Goal: Find specific page/section: Find specific page/section

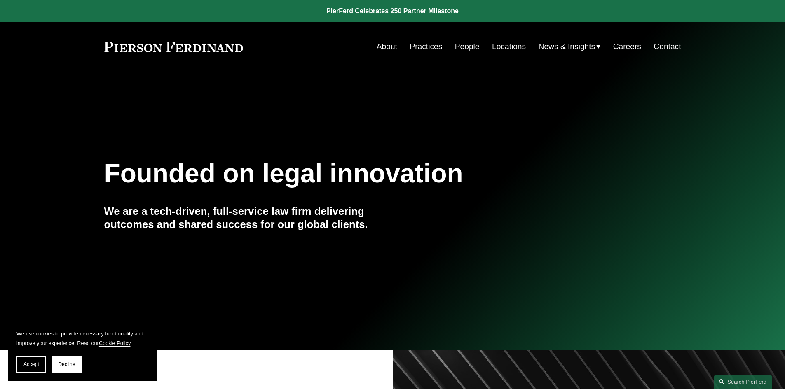
click at [468, 41] on link "People" at bounding box center [467, 47] width 25 height 16
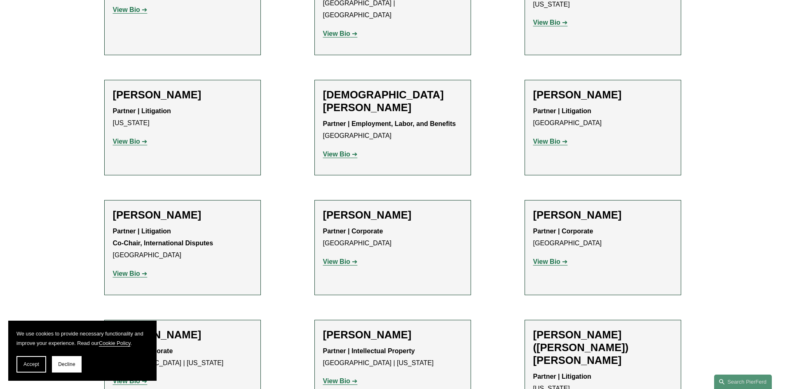
scroll to position [2308, 0]
click at [553, 258] on strong "View Bio" at bounding box center [546, 261] width 27 height 7
